Goal: Task Accomplishment & Management: Complete application form

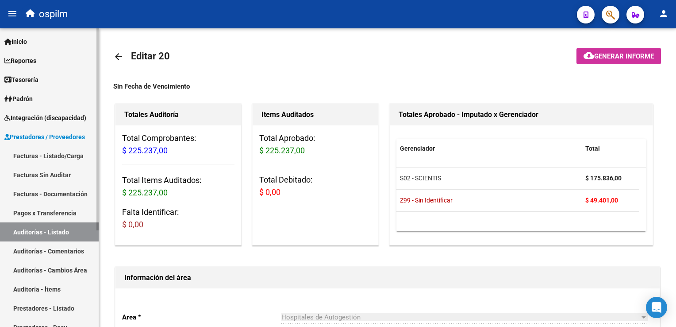
scroll to position [632, 0]
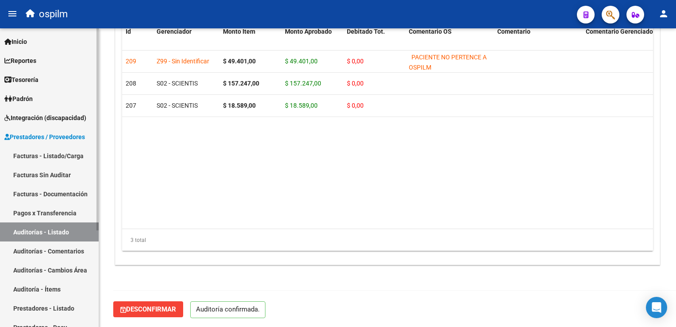
click at [41, 175] on link "Facturas Sin Auditar" at bounding box center [49, 174] width 99 height 19
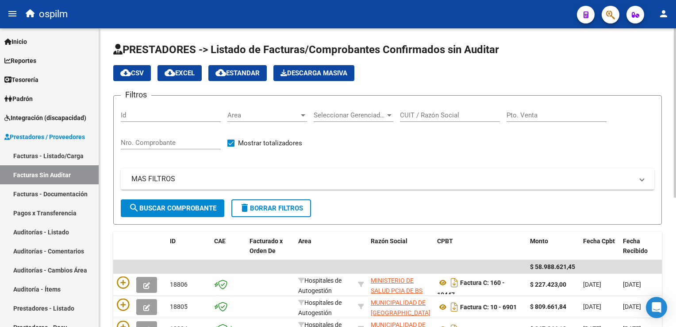
click at [149, 134] on div "Nro. Comprobante" at bounding box center [171, 139] width 100 height 19
type input "20045"
click at [166, 212] on button "search Buscar Comprobante" at bounding box center [173, 208] width 104 height 18
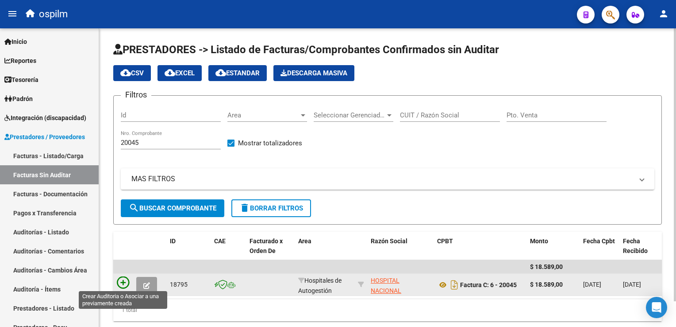
click at [120, 281] on icon at bounding box center [123, 282] width 12 height 12
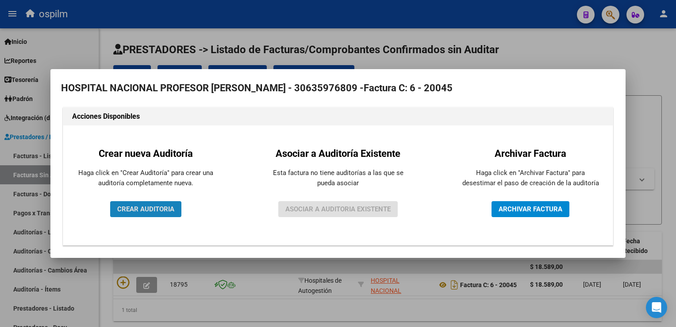
click at [127, 212] on span "CREAR AUDITORIA" at bounding box center [145, 209] width 57 height 8
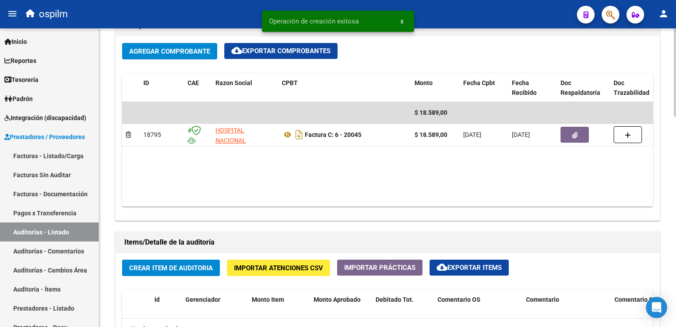
scroll to position [487, 0]
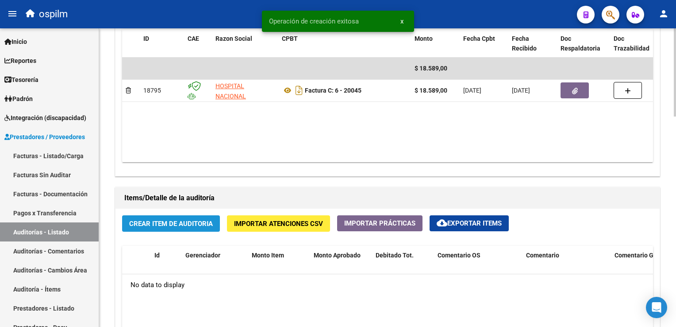
click at [159, 226] on span "Crear Item de Auditoria" at bounding box center [171, 223] width 84 height 8
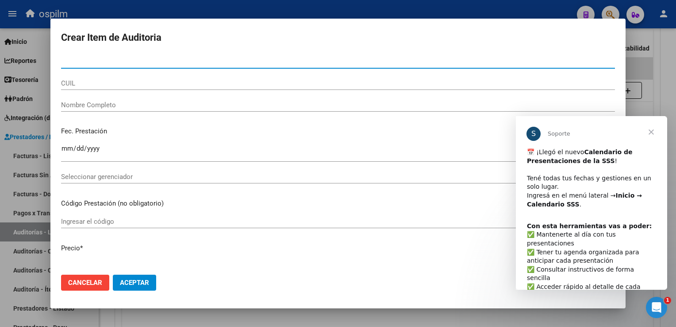
scroll to position [0, 0]
type input "16990564"
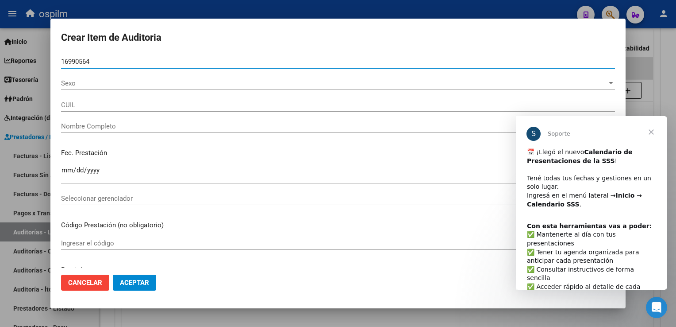
type input "27169905644"
type input "[PERSON_NAME]"
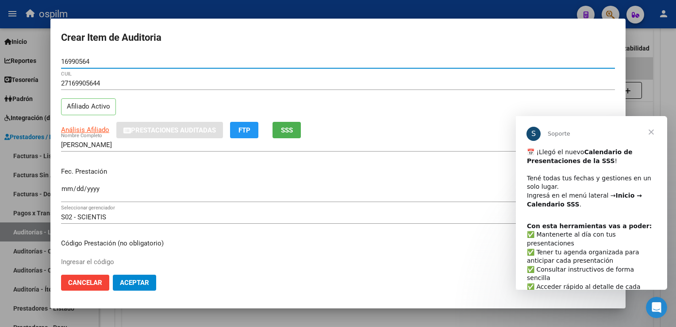
type input "16990564"
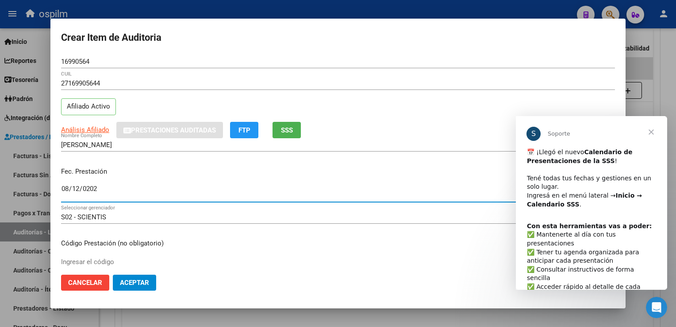
type input "[DATE]"
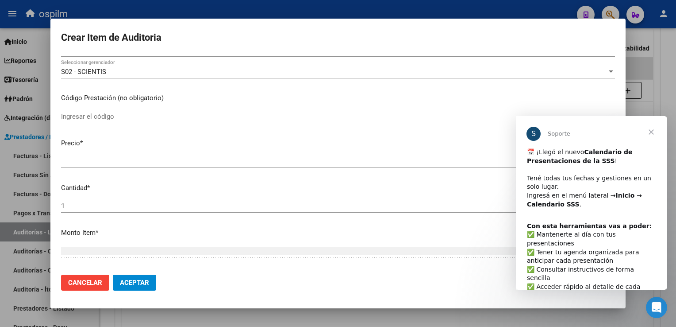
scroll to position [280, 0]
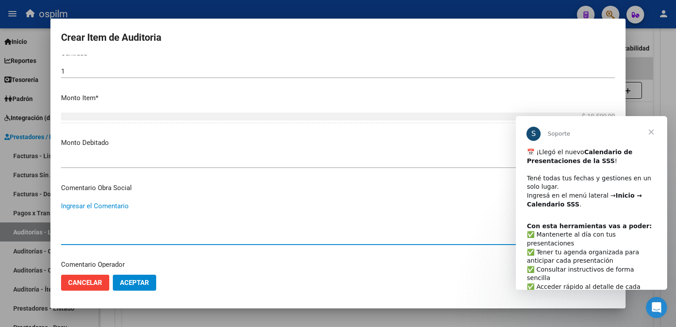
click at [141, 279] on span "Aceptar" at bounding box center [134, 282] width 29 height 8
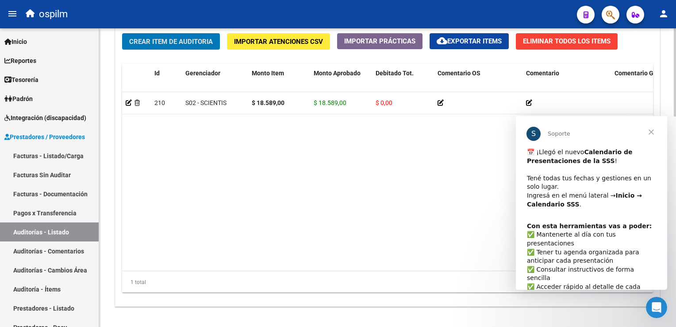
scroll to position [711, 0]
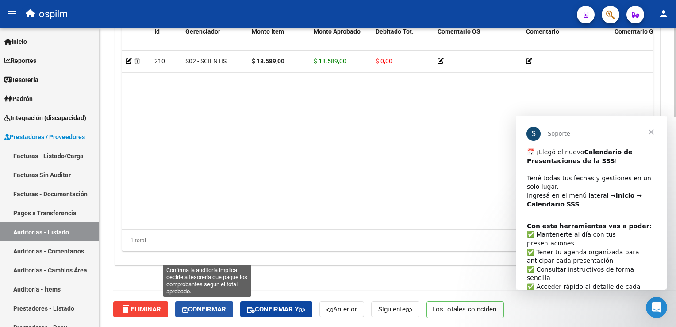
click at [196, 301] on button "Confirmar" at bounding box center [204, 309] width 58 height 16
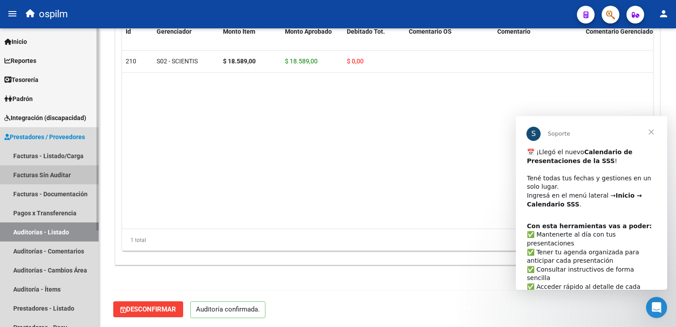
click at [45, 173] on link "Facturas Sin Auditar" at bounding box center [49, 174] width 99 height 19
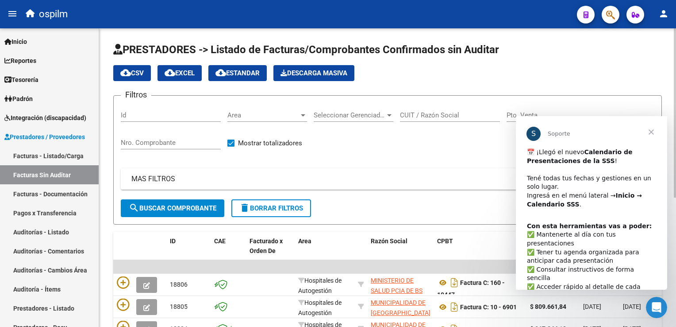
click at [142, 130] on div "Nro. Comprobante" at bounding box center [171, 139] width 100 height 19
click at [140, 139] on input "Nro. Comprobante" at bounding box center [171, 143] width 100 height 8
type input "19767"
click at [162, 211] on button "search Buscar Comprobante" at bounding box center [173, 208] width 104 height 18
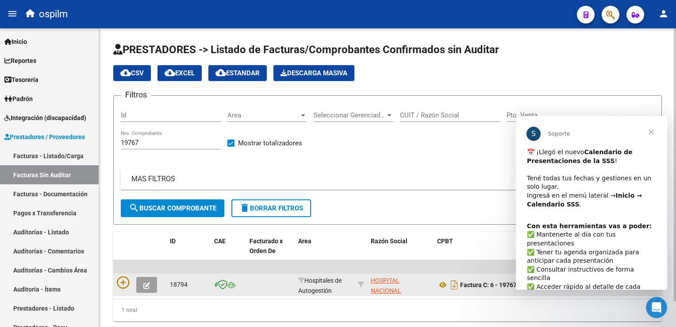
scroll to position [28, 0]
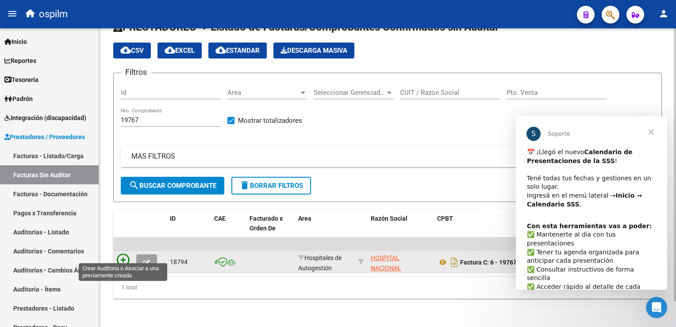
click at [126, 254] on icon at bounding box center [123, 260] width 12 height 12
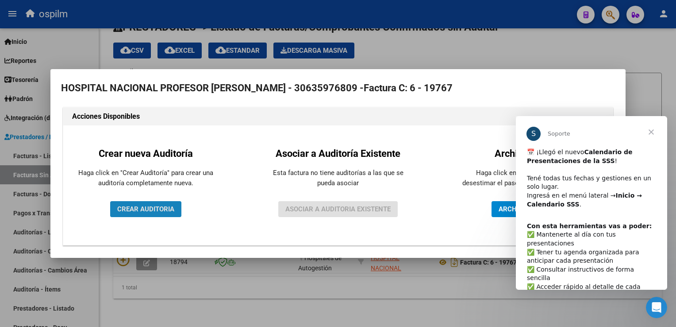
click at [142, 210] on span "CREAR AUDITORIA" at bounding box center [145, 209] width 57 height 8
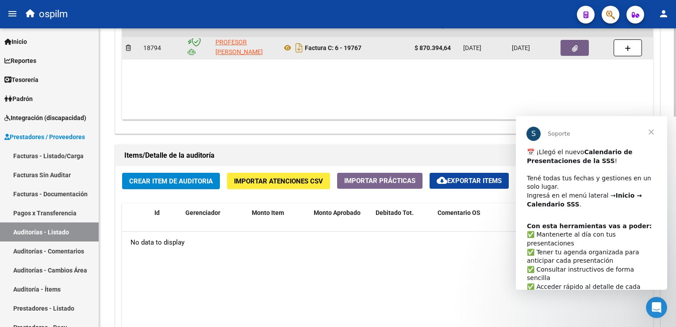
scroll to position [531, 0]
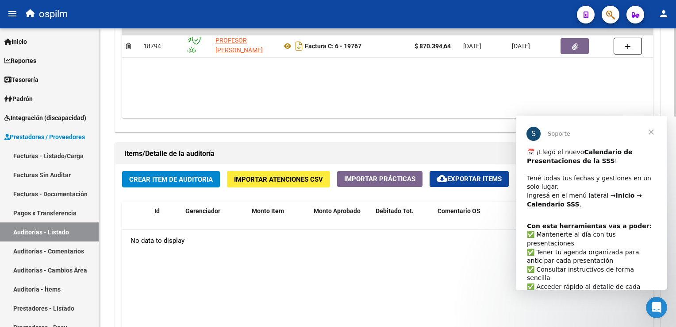
click at [185, 175] on span "Crear Item de Auditoria" at bounding box center [171, 179] width 84 height 8
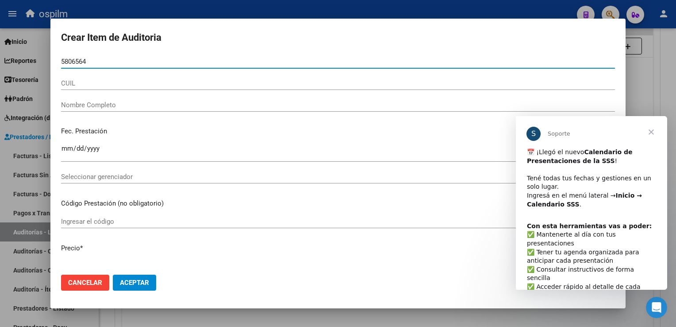
type input "58065647"
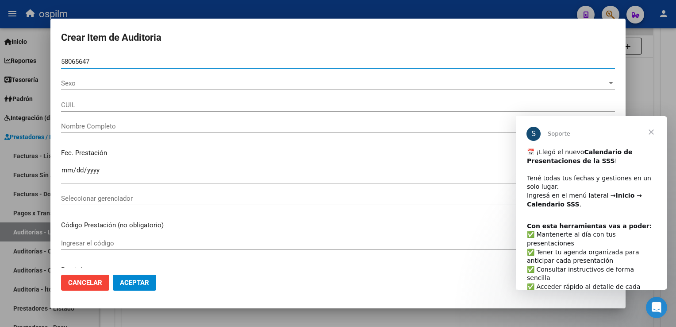
type input "20580656472"
type input "[PERSON_NAME] , [PERSON_NAME]"
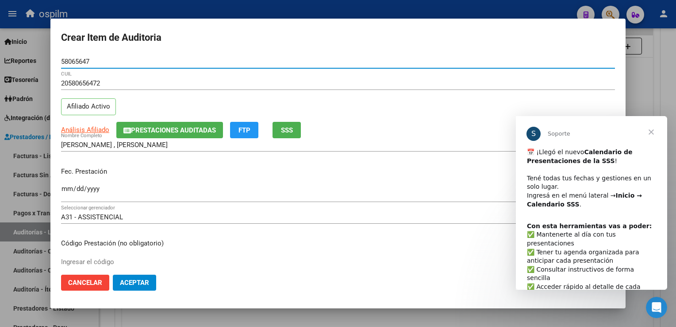
type input "58065647"
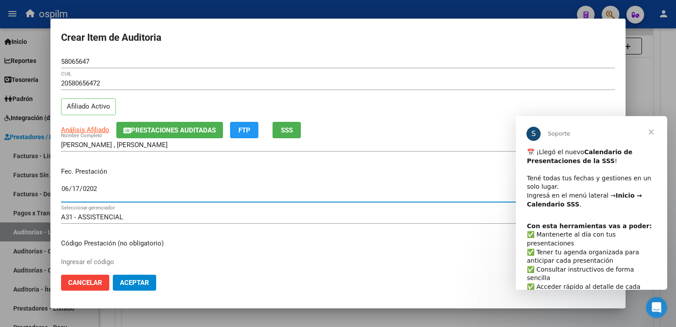
type input "[DATE]"
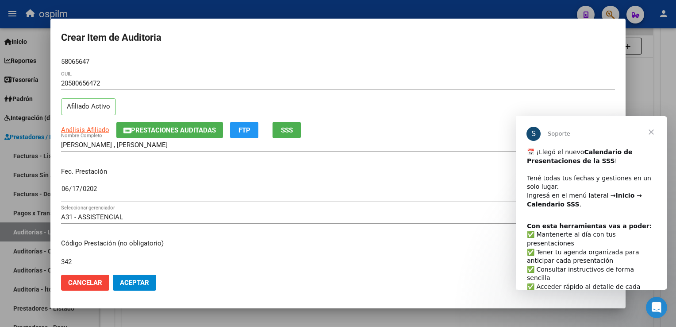
type input "342"
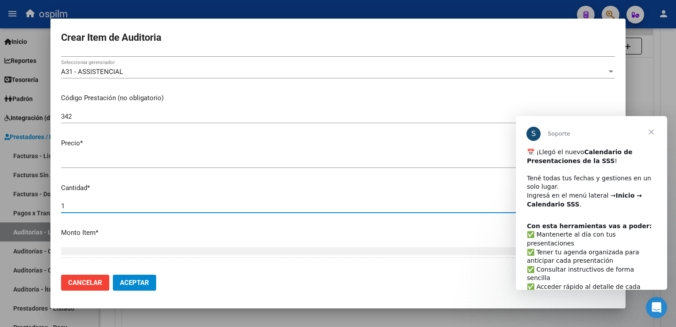
scroll to position [280, 0]
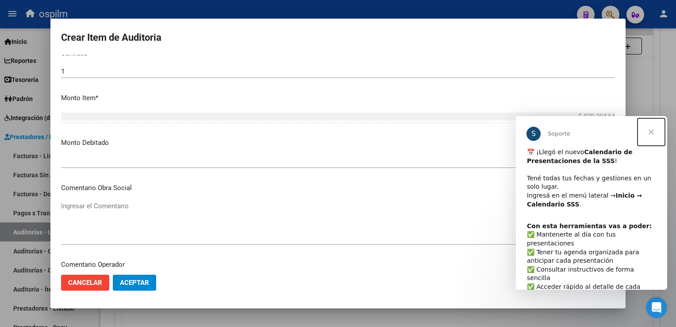
click at [658, 129] on span "Cerrar" at bounding box center [651, 132] width 32 height 32
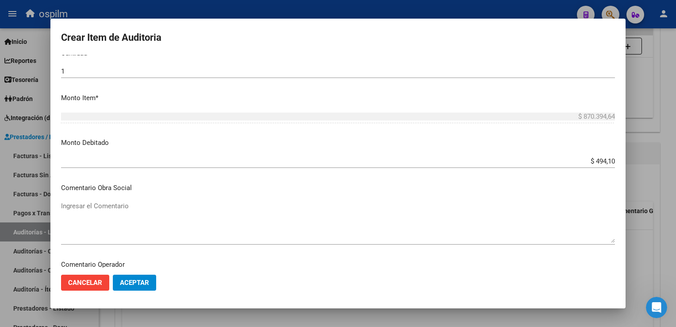
click at [608, 160] on app-form-text-field "Monto Debitado $ 494,10 Ingresar el monto" at bounding box center [341, 151] width 561 height 27
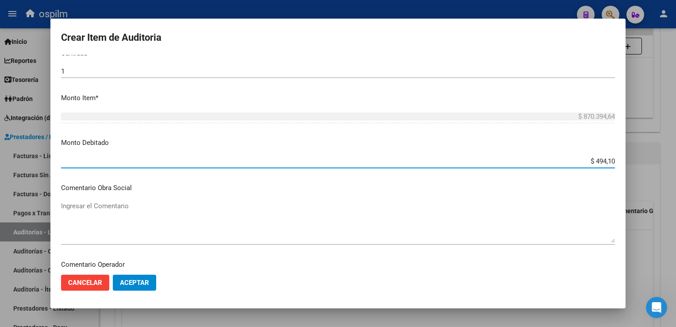
click at [599, 159] on input "$ 494,10" at bounding box center [338, 161] width 554 height 8
click at [604, 158] on input "$ 494,10" at bounding box center [338, 161] width 554 height 8
type input "$ 4.941,00"
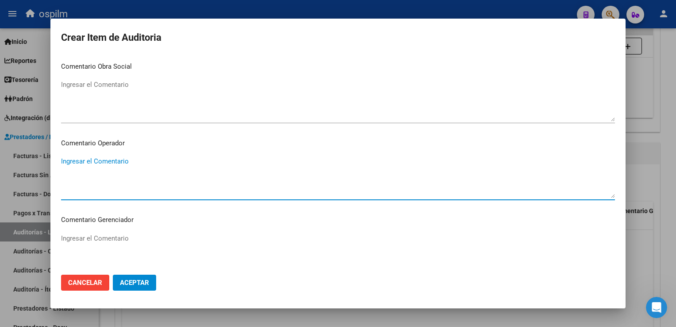
scroll to position [554, 0]
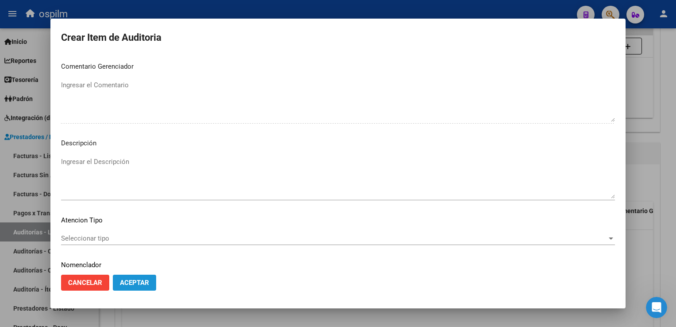
click at [143, 278] on span "Aceptar" at bounding box center [134, 282] width 29 height 8
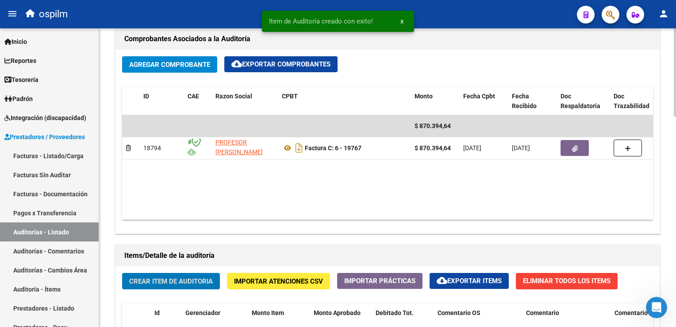
scroll to position [443, 0]
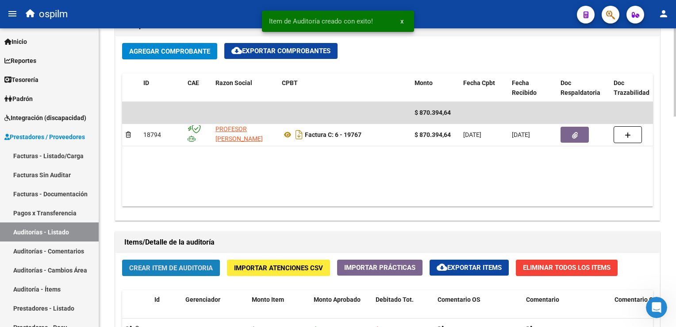
click at [172, 261] on button "Crear Item de Auditoria" at bounding box center [171, 267] width 98 height 16
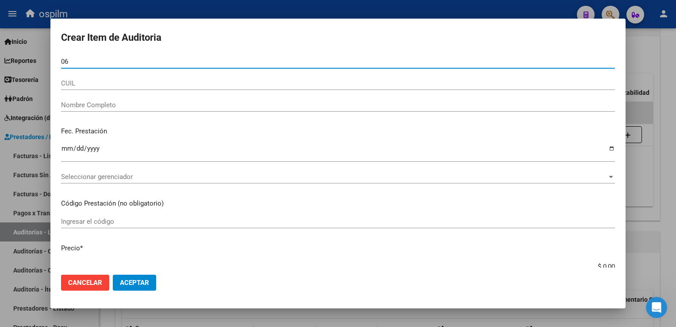
type input "0"
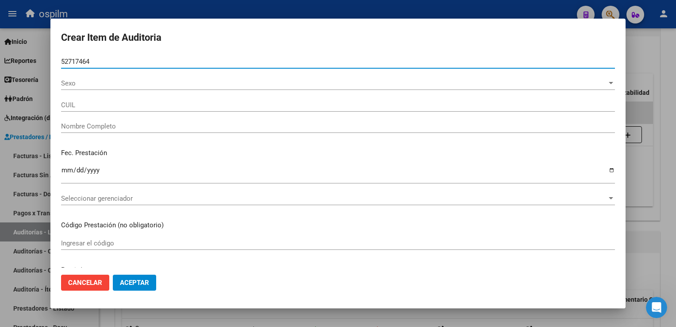
type input "52717464"
type input "20527174644"
type input "[PERSON_NAME] [PERSON_NAME]"
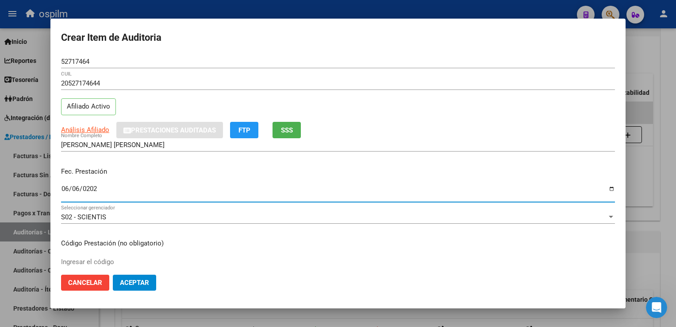
type input "[DATE]"
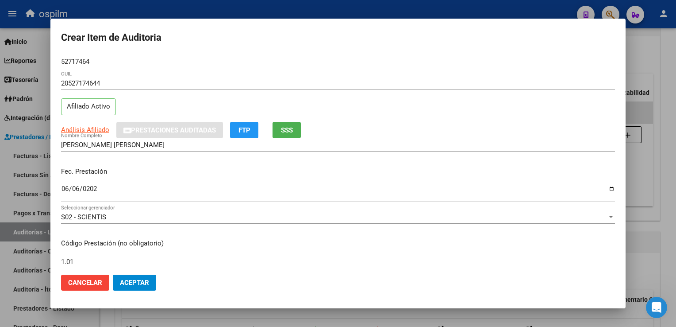
type input "1.01"
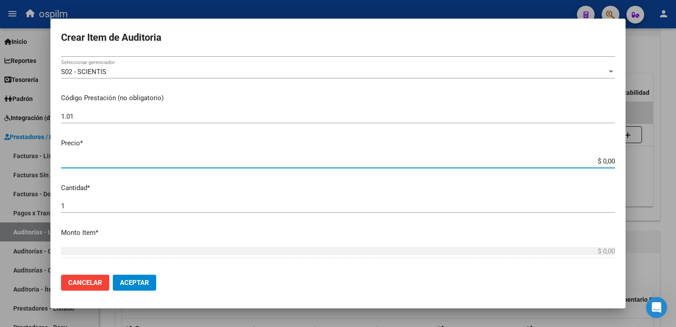
click at [597, 157] on input "$ 0,00" at bounding box center [338, 161] width 554 height 8
click at [595, 160] on input "$ 0,00" at bounding box center [338, 161] width 554 height 8
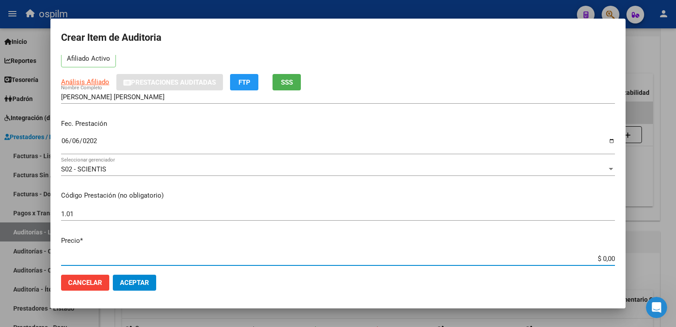
scroll to position [89, 0]
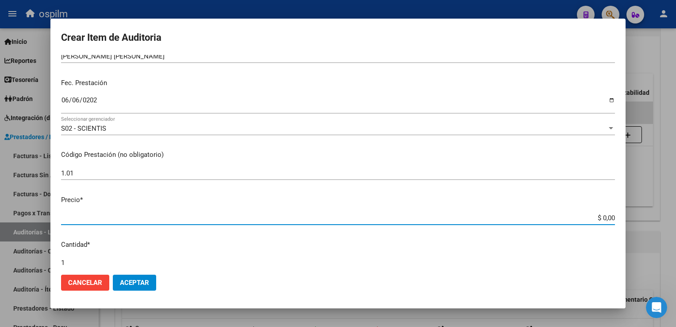
drag, startPoint x: 590, startPoint y: 215, endPoint x: 669, endPoint y: 231, distance: 80.4
click at [668, 231] on div "Crear Item de Auditoria 52717464 Nro Documento 20527174644 CUIL Afiliado Activo…" at bounding box center [338, 163] width 676 height 327
type input "$ 0,01"
type input "$ 0,12"
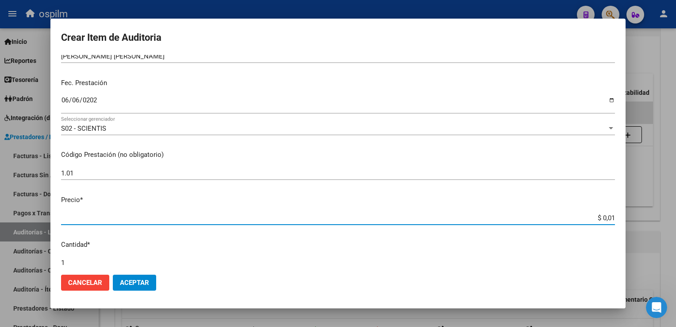
type input "$ 0,12"
type input "$ 1,26"
type input "$ 12,67"
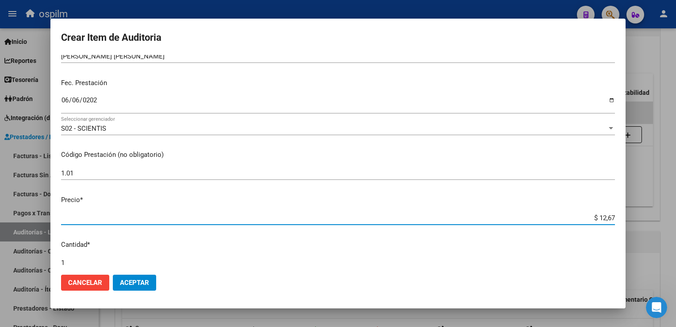
type input "$ 126,70"
type input "$ 1.267,00"
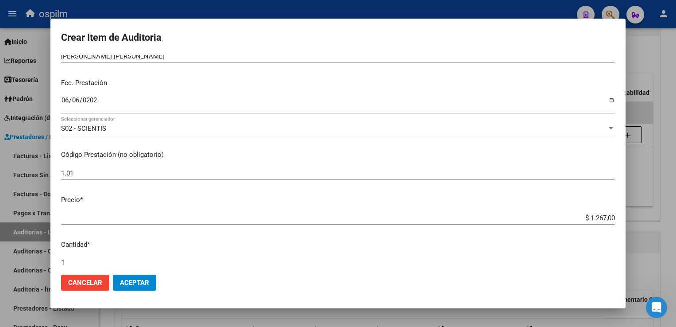
scroll to position [280, 0]
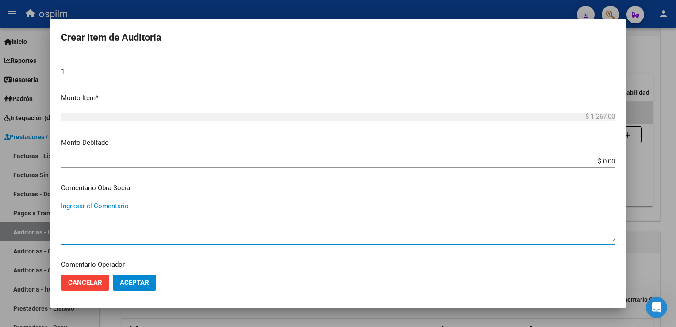
click at [129, 282] on span "Aceptar" at bounding box center [134, 282] width 29 height 8
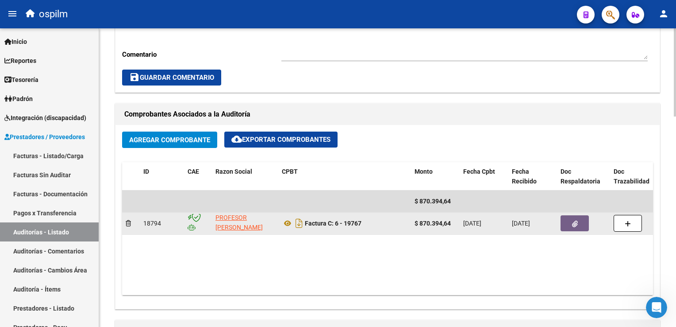
scroll to position [531, 0]
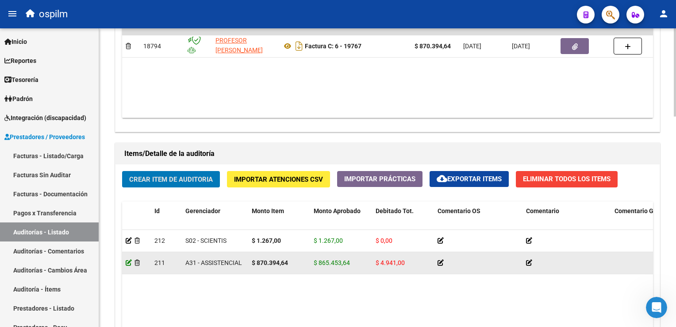
click at [127, 263] on icon at bounding box center [129, 262] width 6 height 6
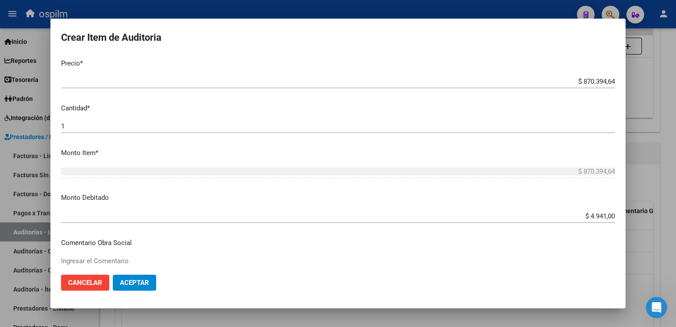
scroll to position [221, 0]
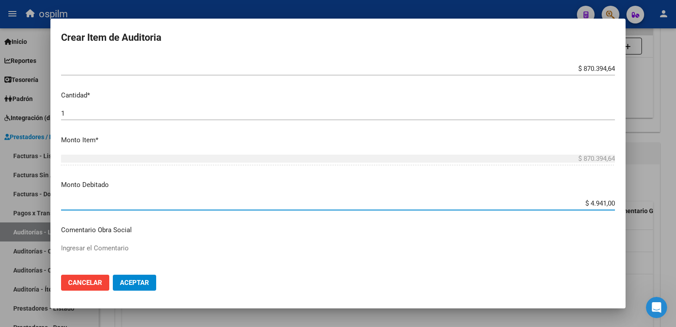
drag, startPoint x: 578, startPoint y: 200, endPoint x: 678, endPoint y: 222, distance: 101.6
click at [676, 222] on html "menu ospilm person Firma Express Inicio Calendario SSS Instructivos Contacto OS…" at bounding box center [338, 163] width 676 height 327
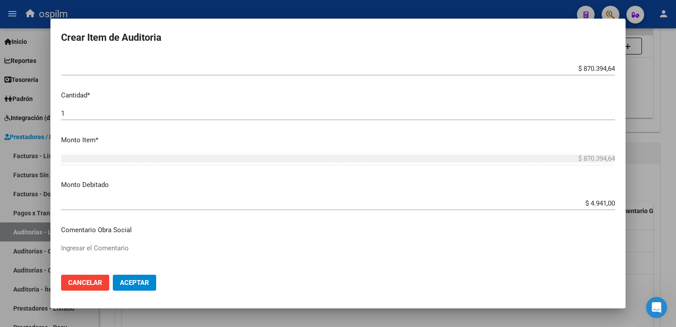
scroll to position [177, 0]
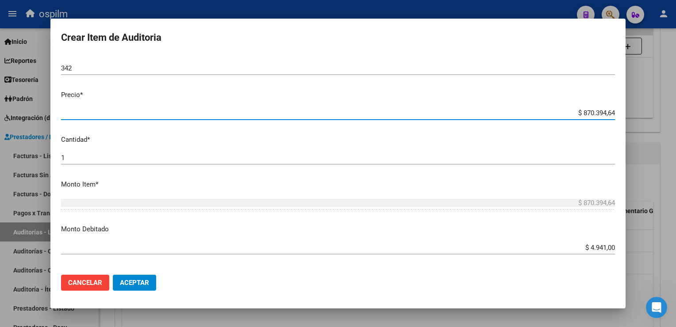
drag, startPoint x: 570, startPoint y: 109, endPoint x: 663, endPoint y: 126, distance: 94.9
click at [663, 126] on div "Crear Item de Auditoria 58065647 Nro Documento 20580656472 CUIL Afiliado Activo…" at bounding box center [338, 163] width 676 height 327
type input "$ 0,04"
type input "$ 0,49"
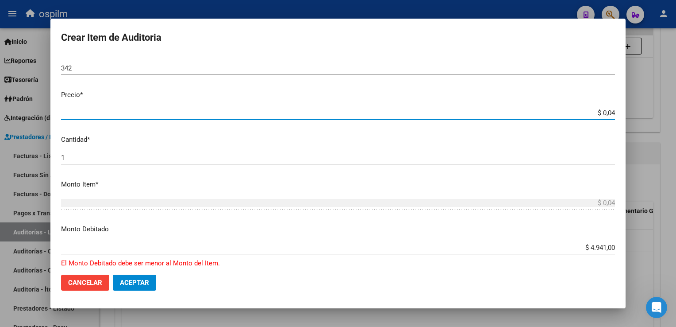
type input "$ 0,49"
type input "$ 4,94"
type input "$ 49,41"
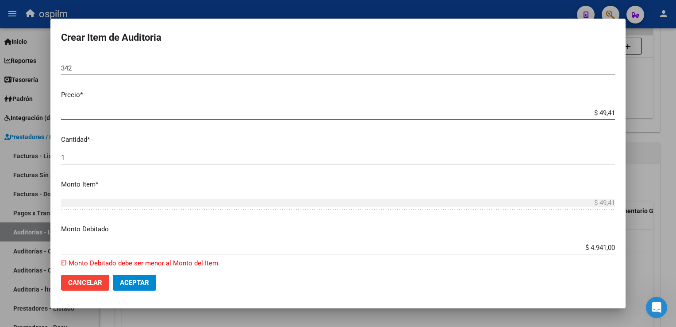
type input "$ 494,10"
type input "$ 4.941,00"
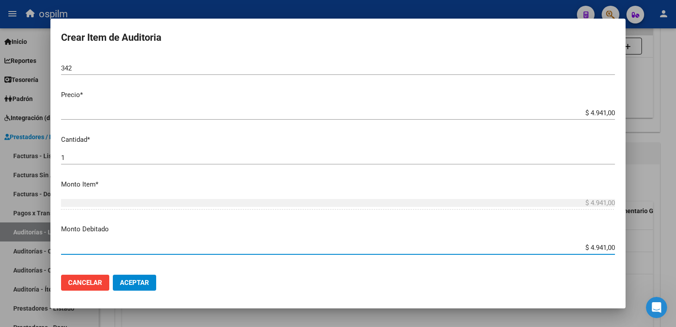
scroll to position [308, 0]
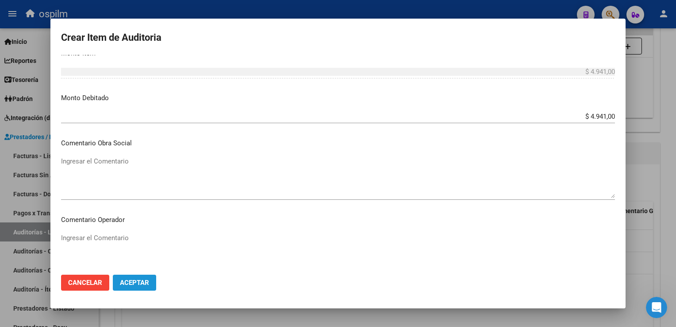
click at [138, 276] on button "Aceptar" at bounding box center [134, 282] width 43 height 16
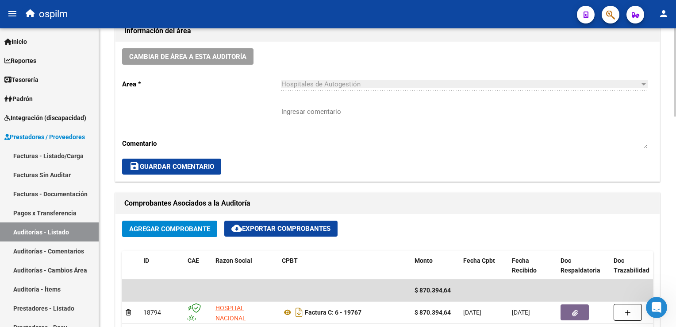
scroll to position [443, 0]
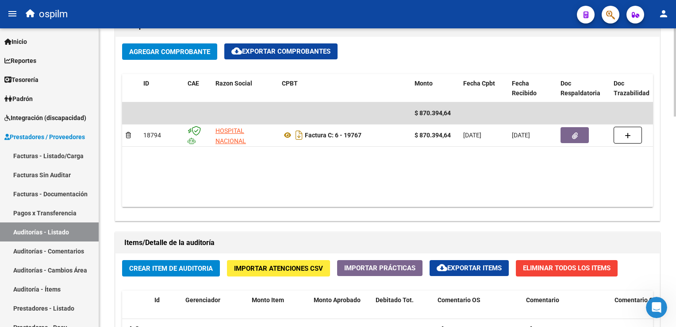
click at [147, 264] on span "Crear Item de Auditoria" at bounding box center [171, 268] width 84 height 8
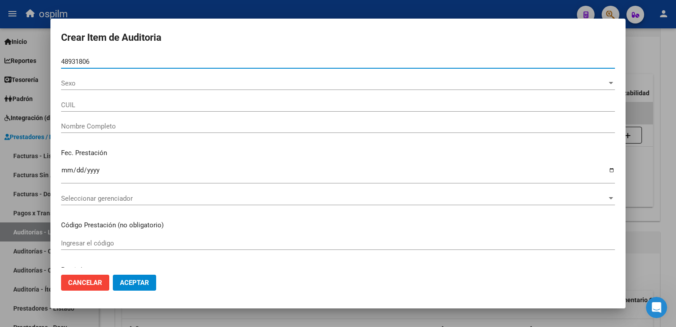
type input "48931806"
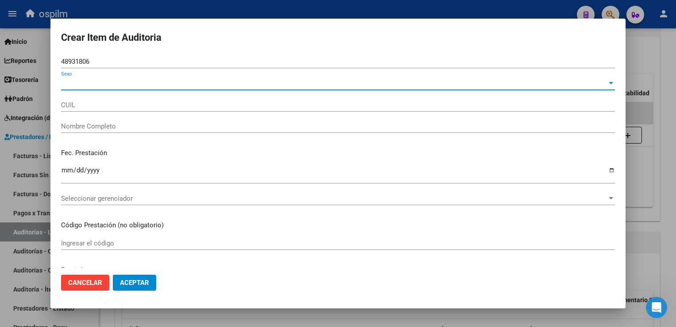
type input "27489318062"
type input "[PERSON_NAME]"
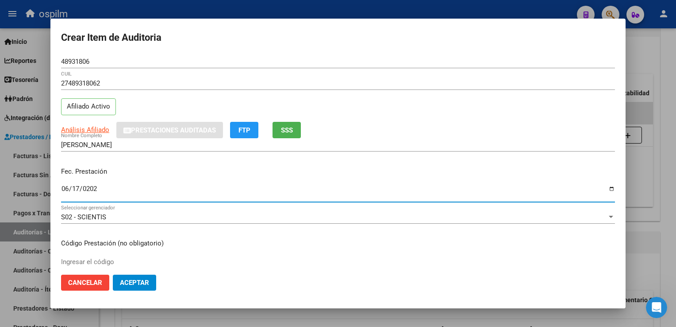
type input "[DATE]"
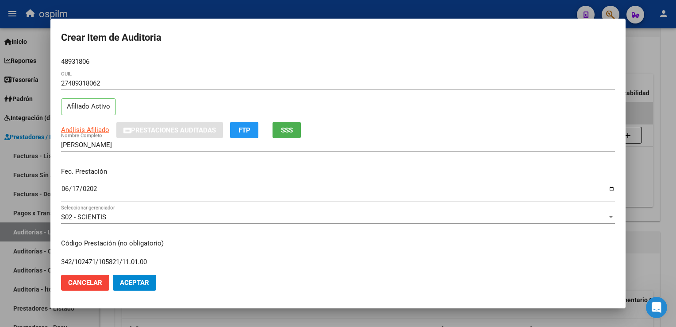
type input "342/102471/105821/11.01.00"
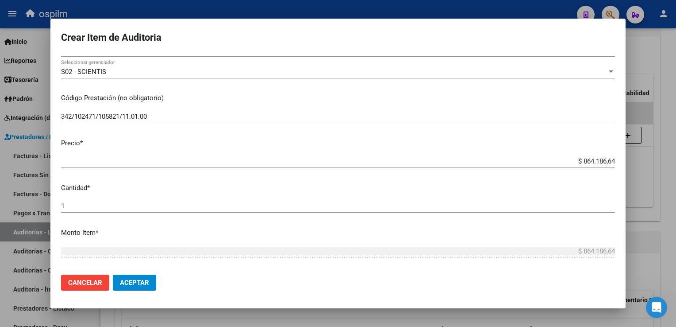
scroll to position [280, 0]
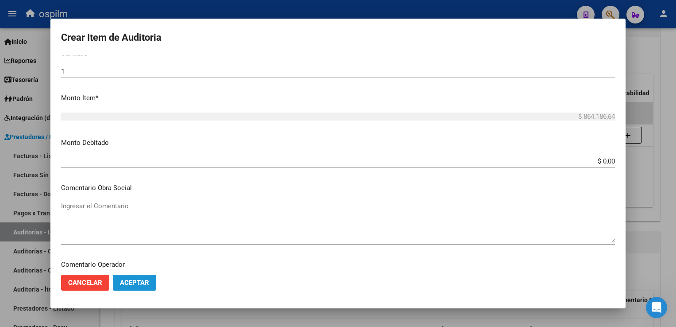
click at [142, 284] on span "Aceptar" at bounding box center [134, 282] width 29 height 8
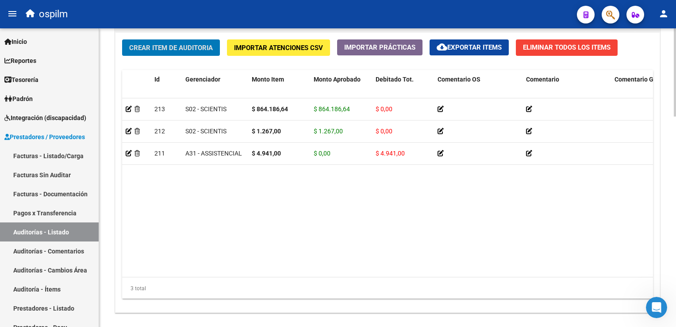
scroll to position [711, 0]
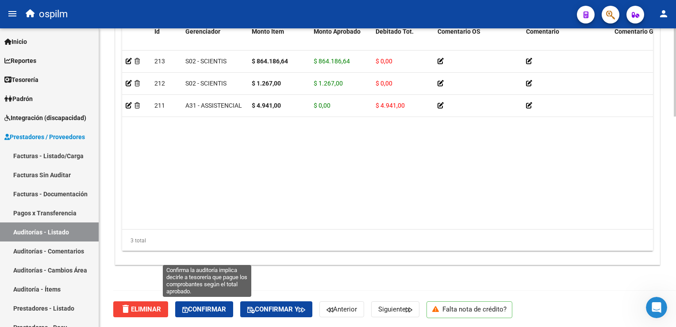
click at [205, 307] on span "Confirmar" at bounding box center [204, 309] width 44 height 8
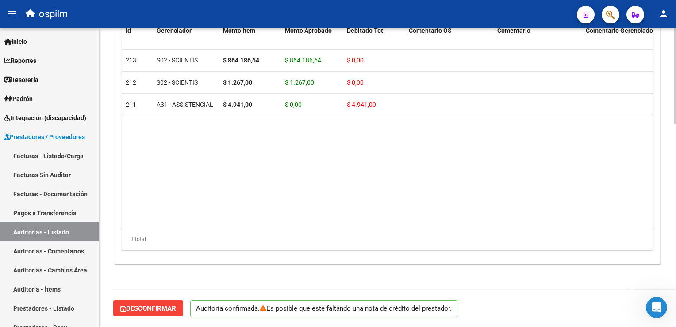
scroll to position [632, 0]
